Goal: Check status: Check status

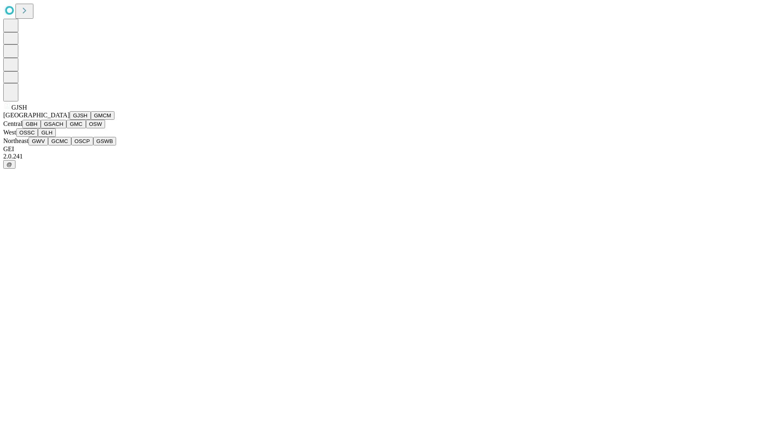
click at [70, 120] on button "GJSH" at bounding box center [80, 115] width 21 height 9
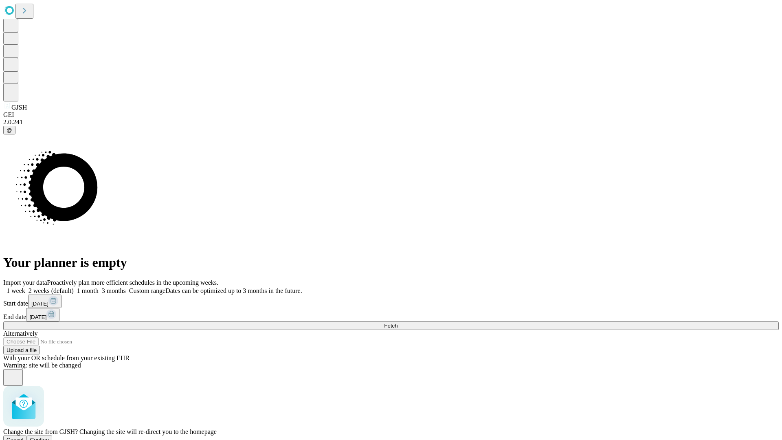
click at [49, 437] on span "Confirm" at bounding box center [39, 440] width 19 height 6
click at [99, 287] on label "1 month" at bounding box center [86, 290] width 25 height 7
click at [398, 323] on span "Fetch" at bounding box center [390, 326] width 13 height 6
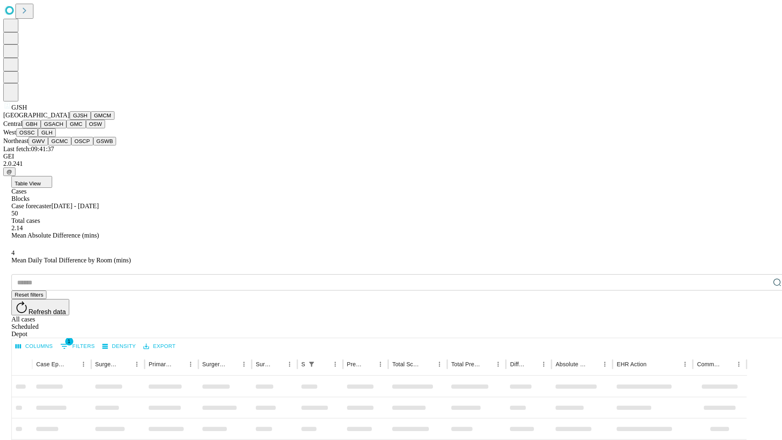
click at [91, 120] on button "GMCM" at bounding box center [103, 115] width 24 height 9
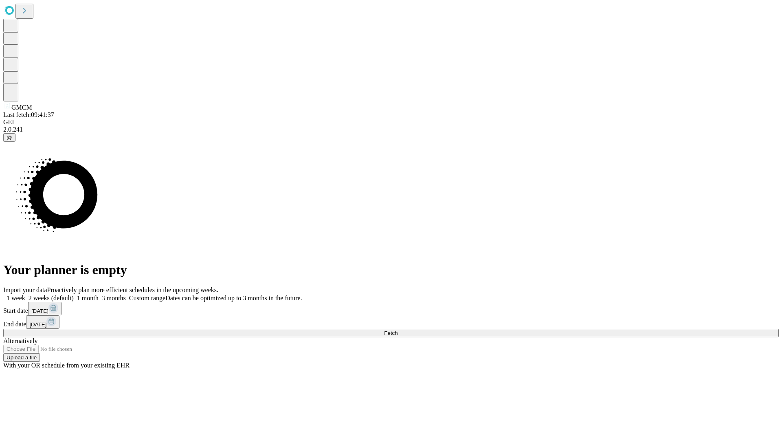
click at [99, 294] on label "1 month" at bounding box center [86, 297] width 25 height 7
click at [398, 330] on span "Fetch" at bounding box center [390, 333] width 13 height 6
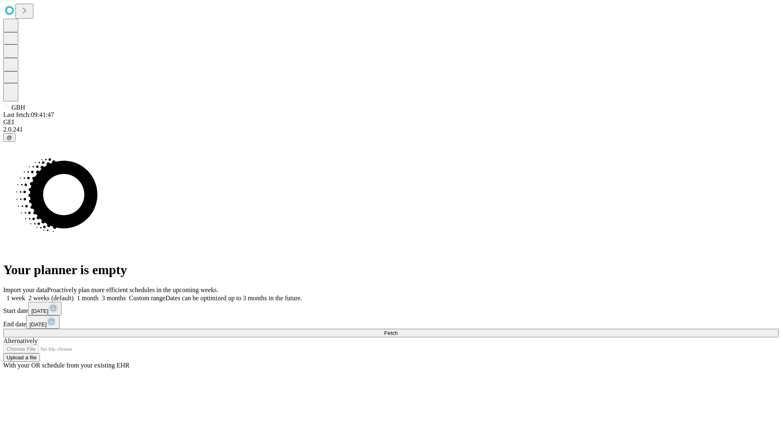
click at [398, 330] on span "Fetch" at bounding box center [390, 333] width 13 height 6
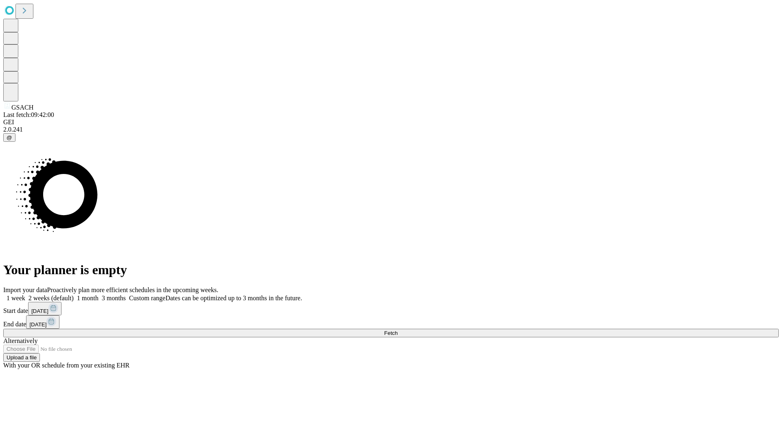
click at [398, 330] on span "Fetch" at bounding box center [390, 333] width 13 height 6
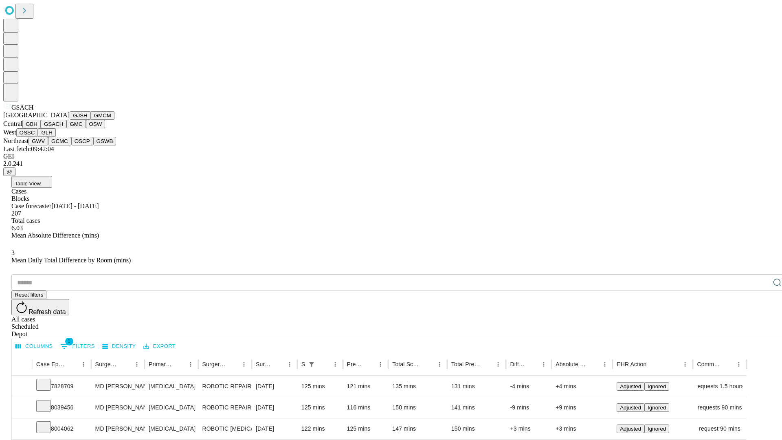
click at [66, 128] on button "GMC" at bounding box center [75, 124] width 19 height 9
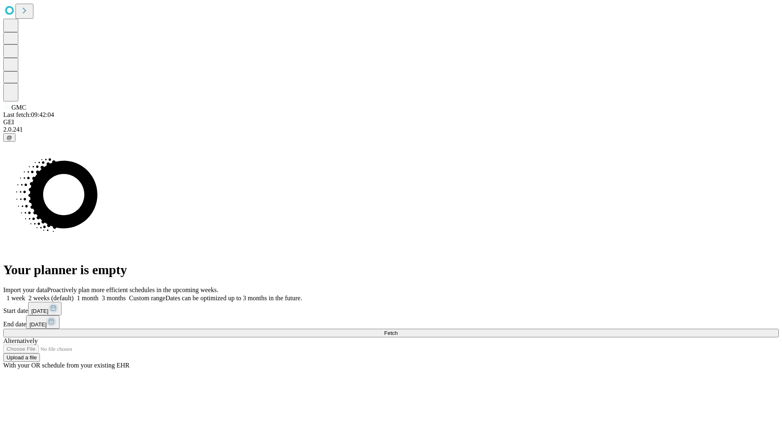
click at [99, 294] on label "1 month" at bounding box center [86, 297] width 25 height 7
click at [398, 330] on span "Fetch" at bounding box center [390, 333] width 13 height 6
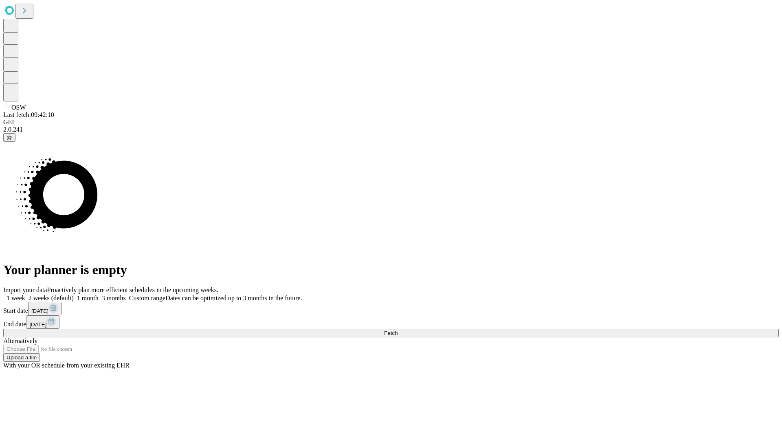
click at [99, 294] on label "1 month" at bounding box center [86, 297] width 25 height 7
click at [398, 330] on span "Fetch" at bounding box center [390, 333] width 13 height 6
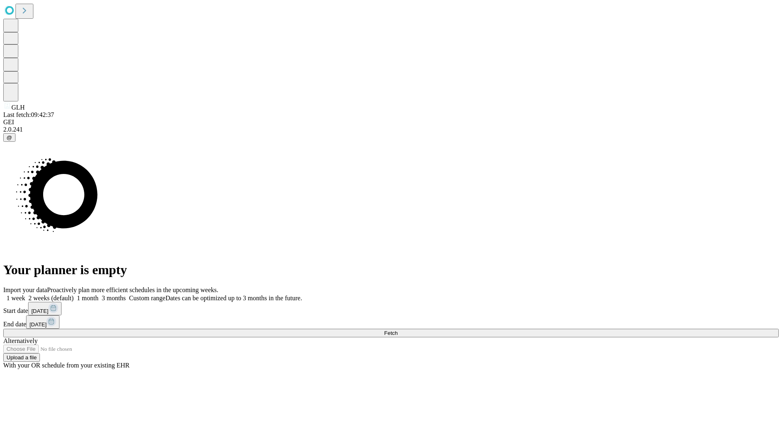
click at [99, 294] on label "1 month" at bounding box center [86, 297] width 25 height 7
click at [398, 330] on span "Fetch" at bounding box center [390, 333] width 13 height 6
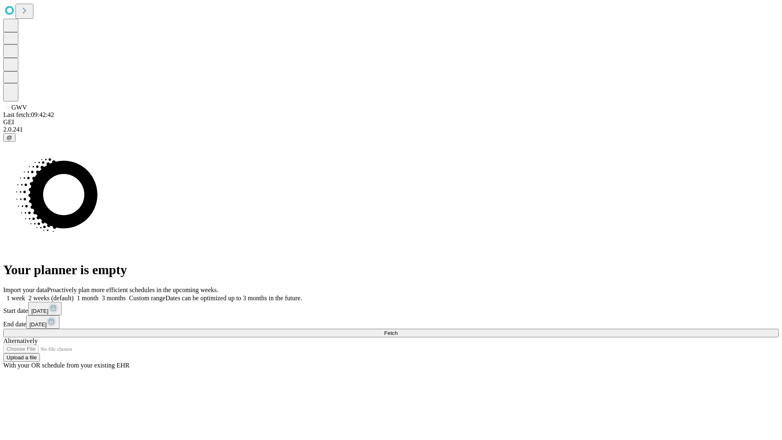
click at [99, 294] on label "1 month" at bounding box center [86, 297] width 25 height 7
click at [398, 330] on span "Fetch" at bounding box center [390, 333] width 13 height 6
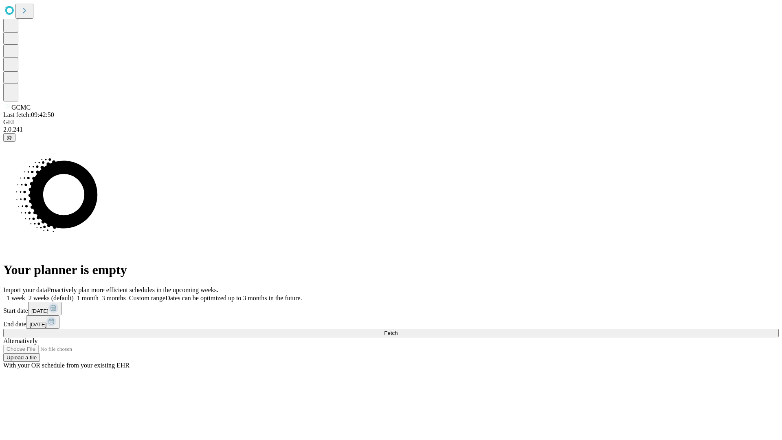
click at [99, 294] on label "1 month" at bounding box center [86, 297] width 25 height 7
click at [398, 330] on span "Fetch" at bounding box center [390, 333] width 13 height 6
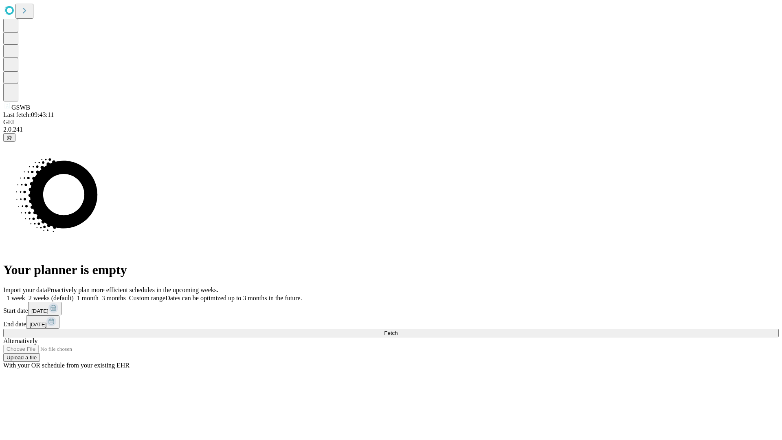
click at [99, 294] on label "1 month" at bounding box center [86, 297] width 25 height 7
click at [398, 330] on span "Fetch" at bounding box center [390, 333] width 13 height 6
